Goal: Find specific page/section: Find specific page/section

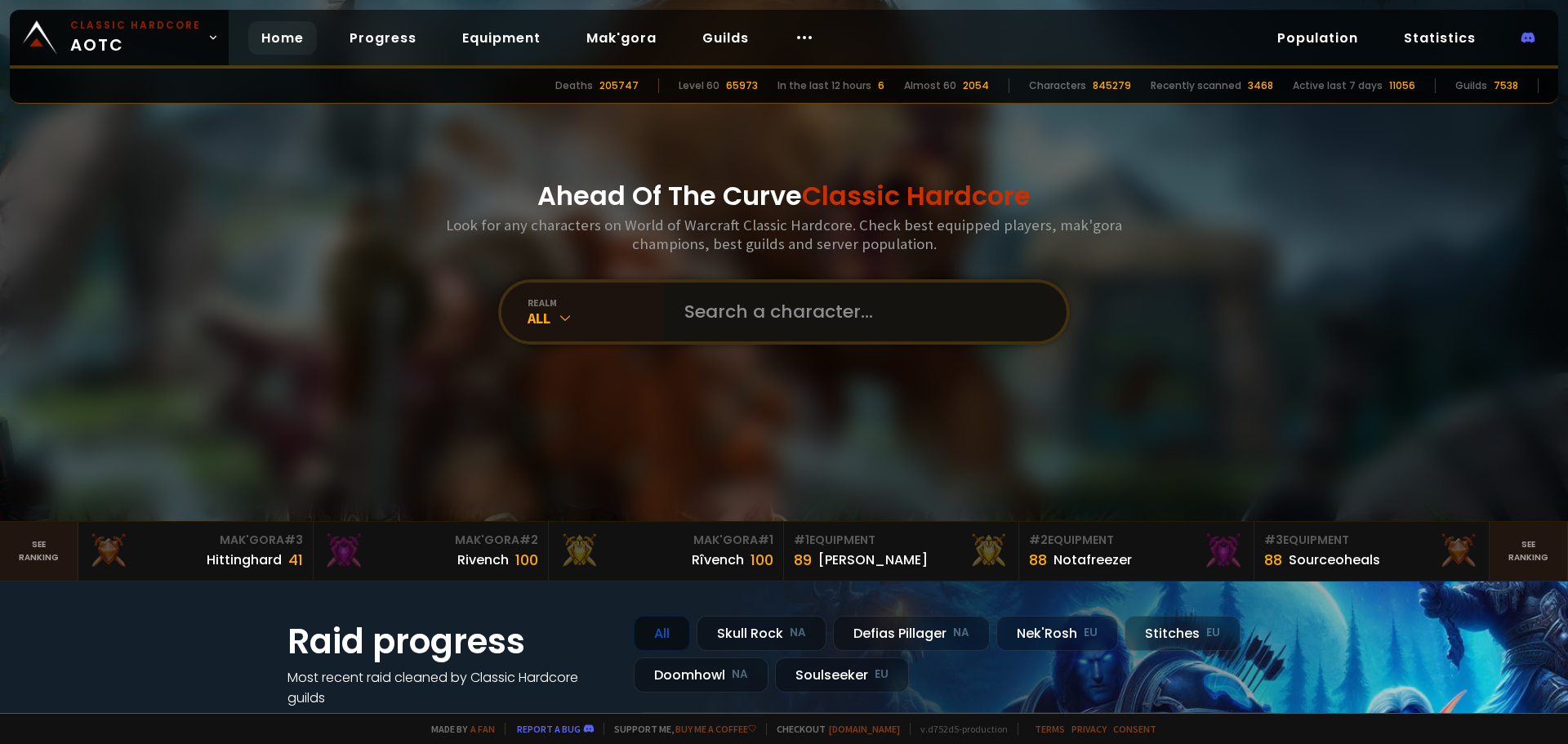
click at [876, 318] on input "text" at bounding box center [861, 312] width 373 height 59
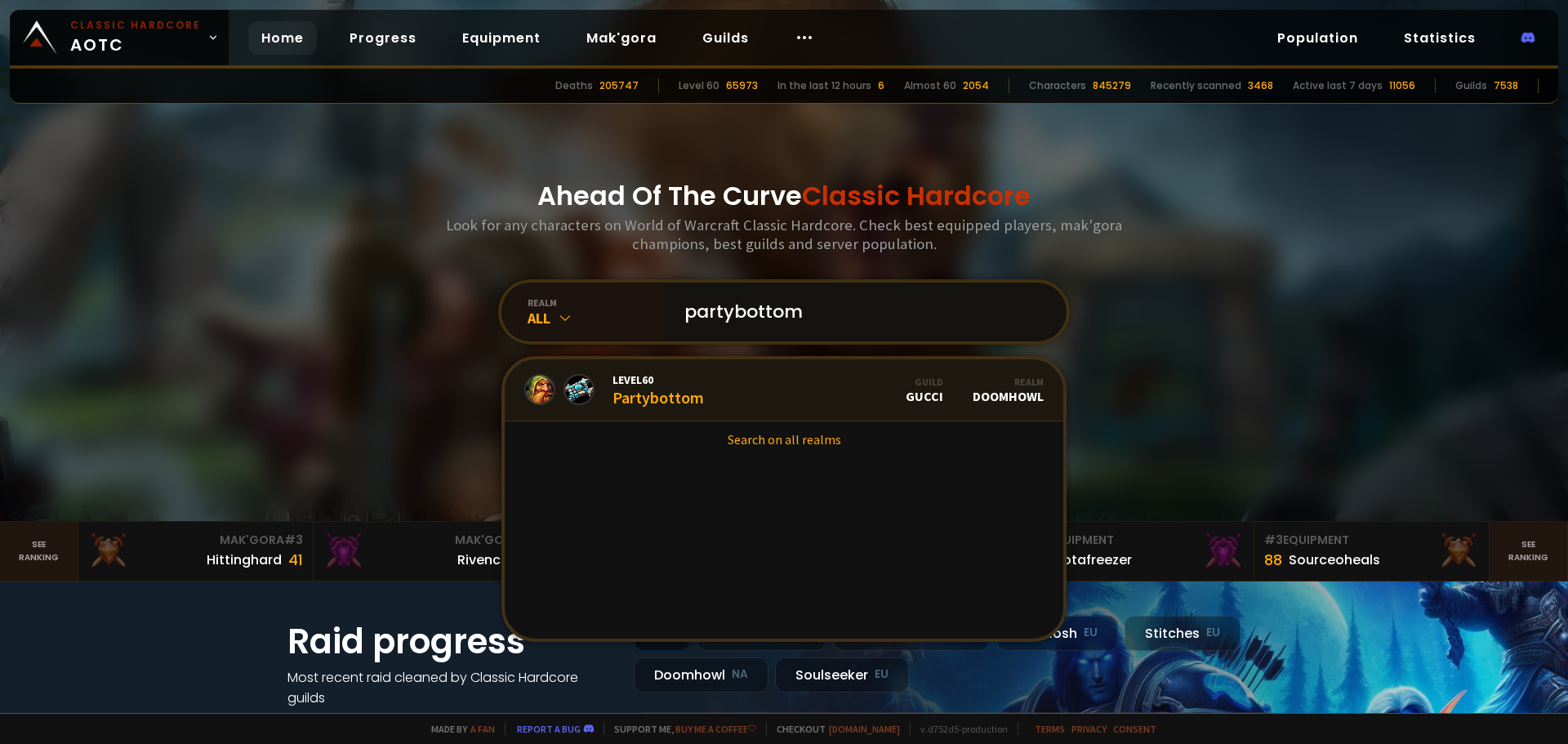
type input "partybottom"
click at [711, 388] on link "Level 60 Partybottom Guild Gucci Realm Doomhowl" at bounding box center [784, 390] width 558 height 62
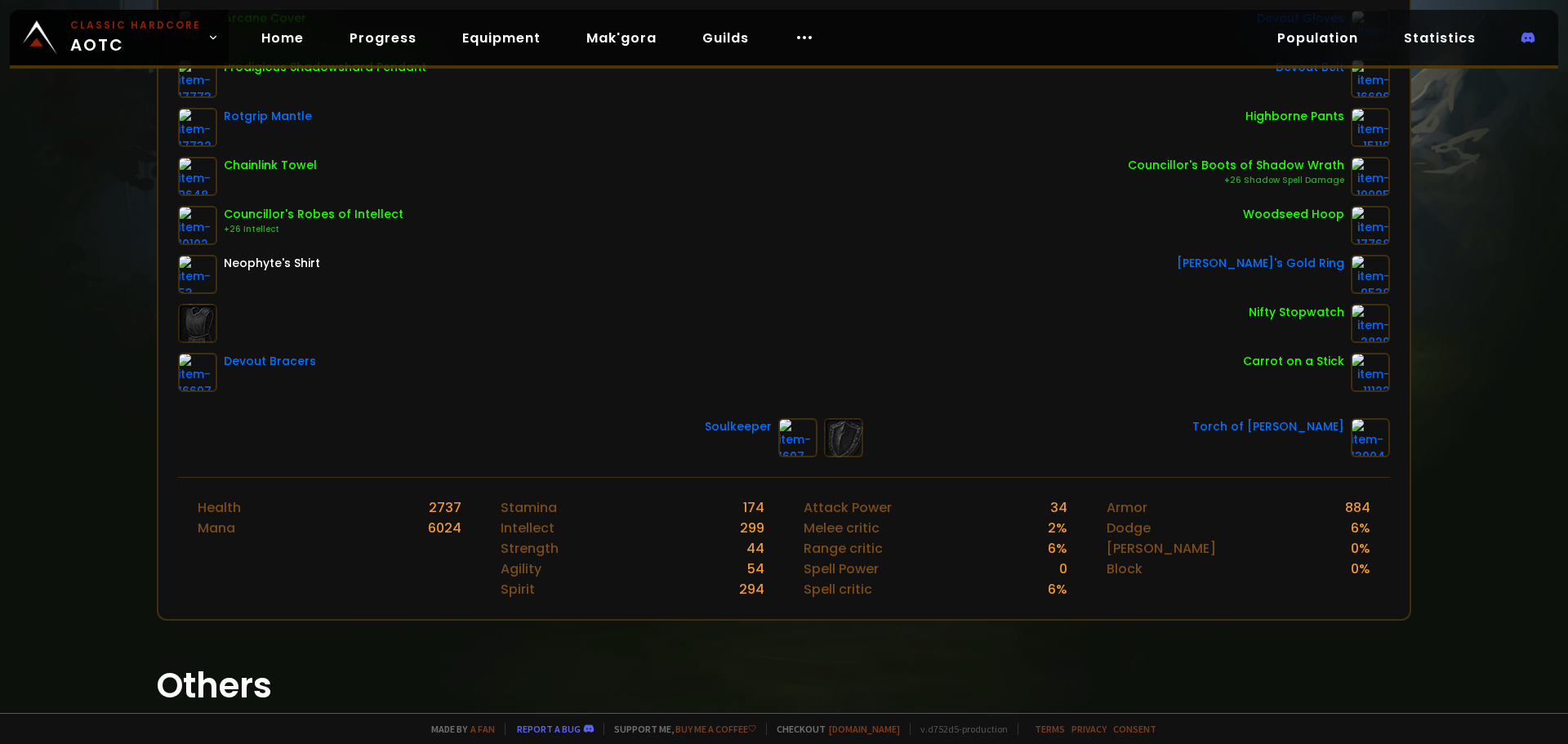
scroll to position [327, 0]
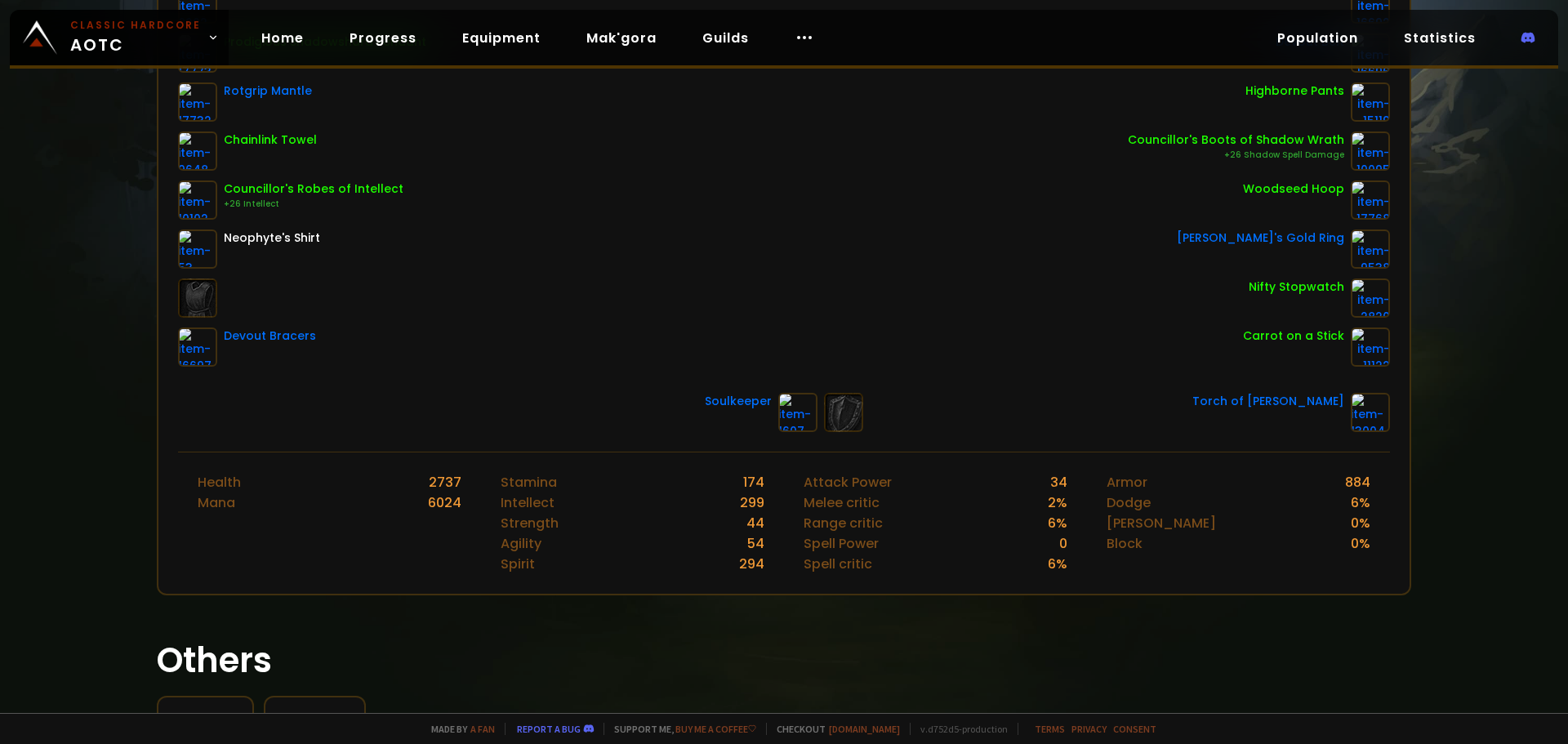
click at [533, 326] on div "Arcane Cover Prodigious Shadowshard Pendant Rotgrip Mantle Chainlink Towel Coun…" at bounding box center [784, 175] width 1212 height 382
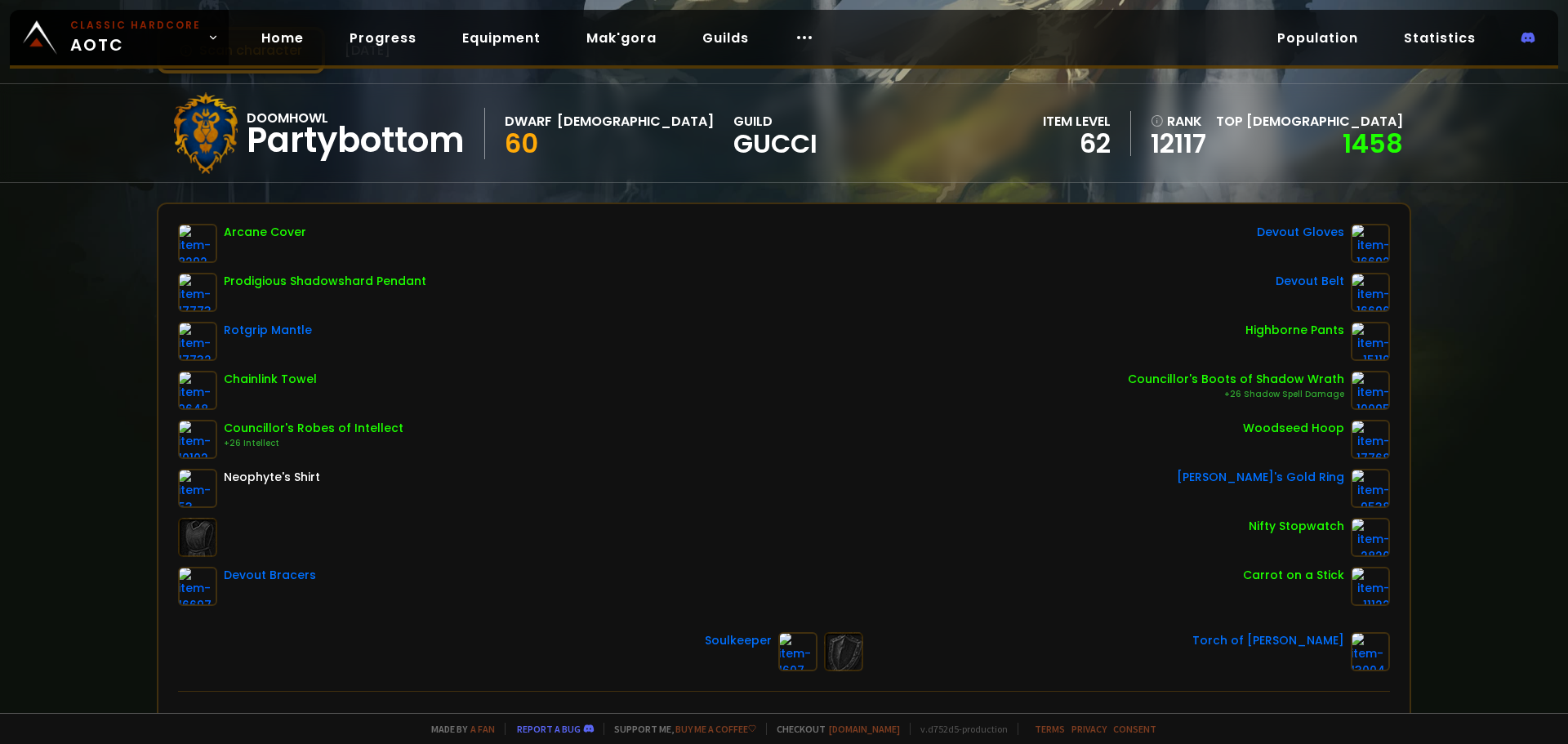
scroll to position [0, 0]
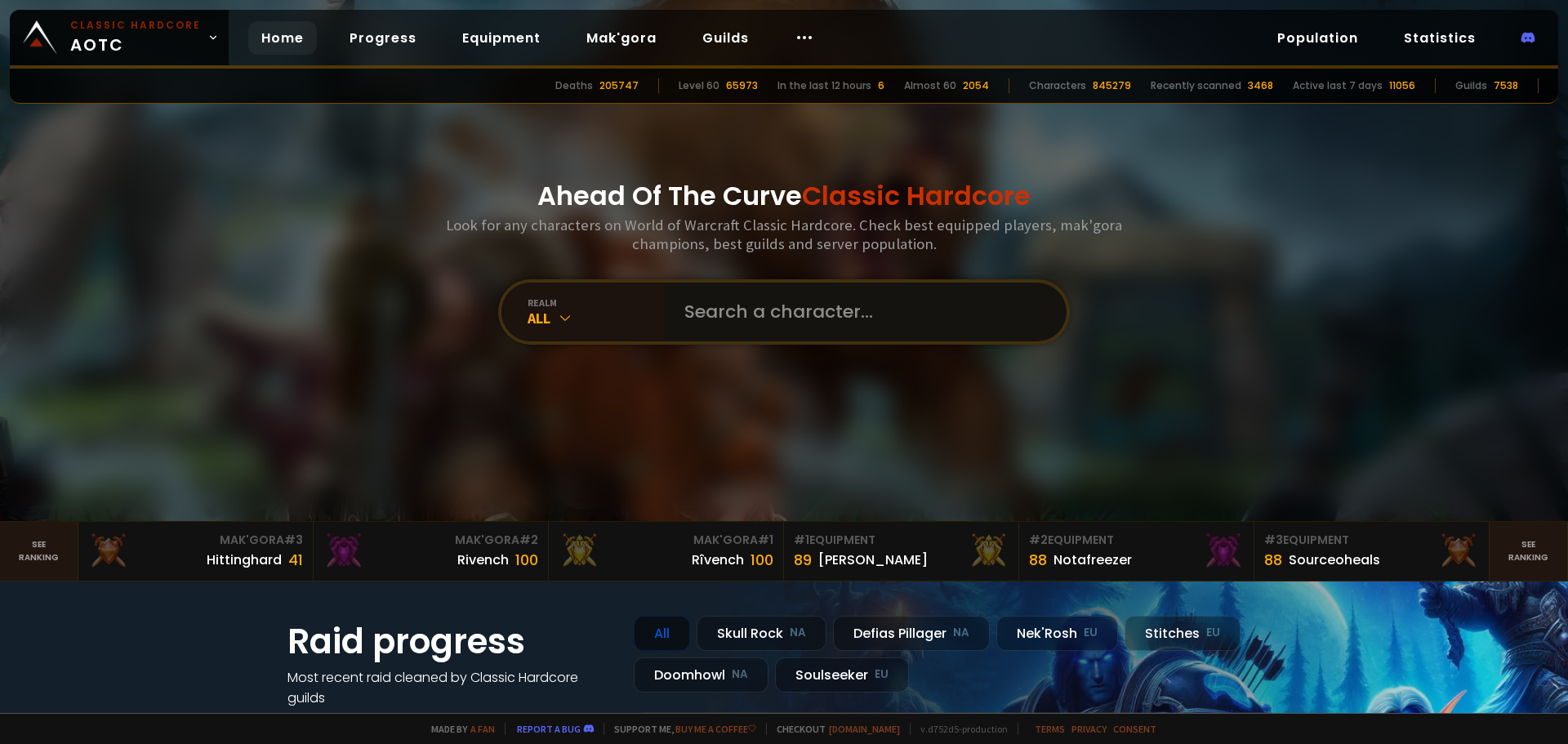
click at [875, 313] on input "text" at bounding box center [861, 312] width 373 height 59
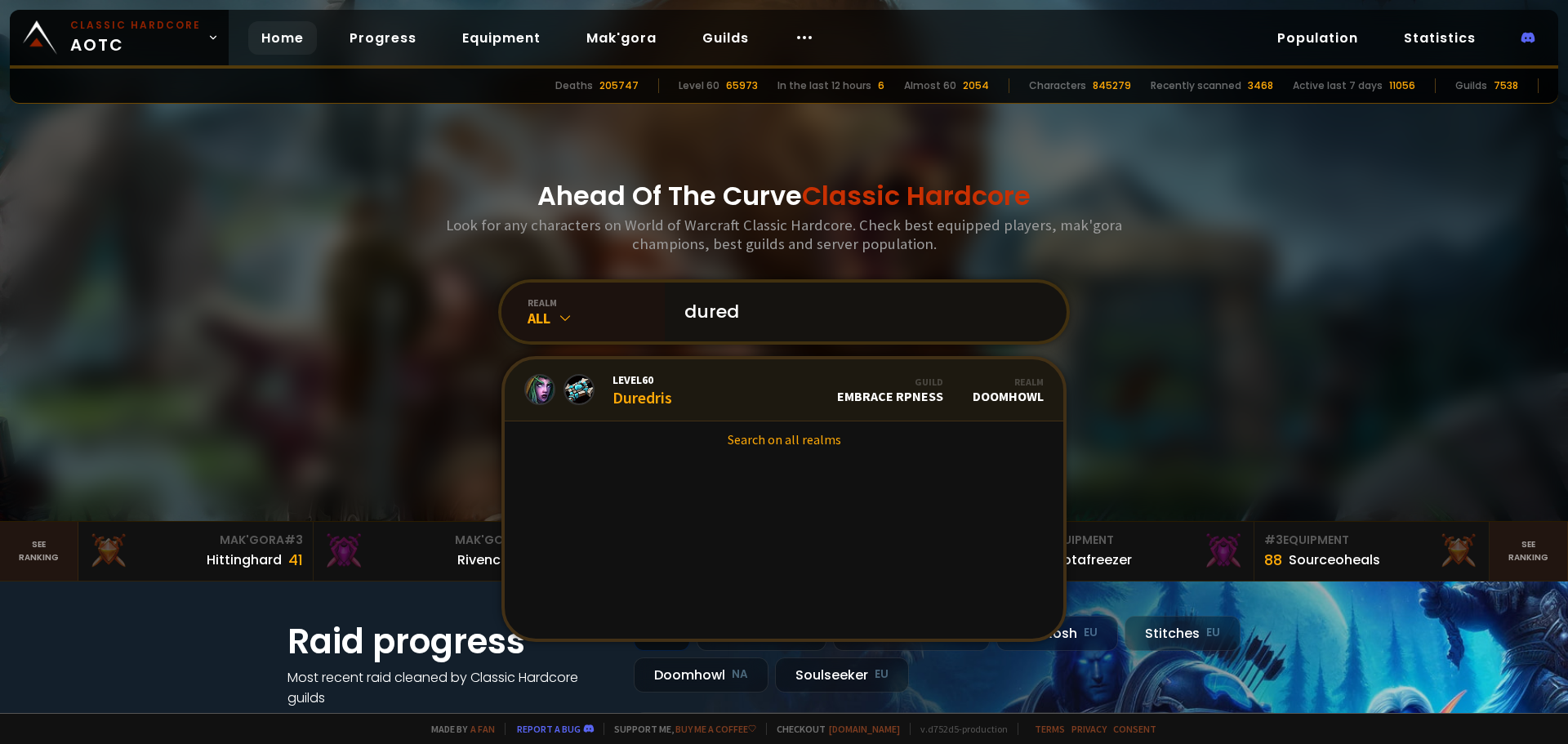
type input "dured"
click at [616, 407] on div "Level 60 Duredris" at bounding box center [642, 390] width 60 height 36
